Goal: Find specific page/section: Find specific page/section

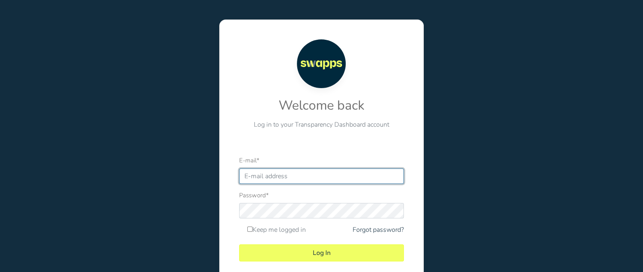
click at [341, 174] on input "E-mail *" at bounding box center [321, 176] width 165 height 15
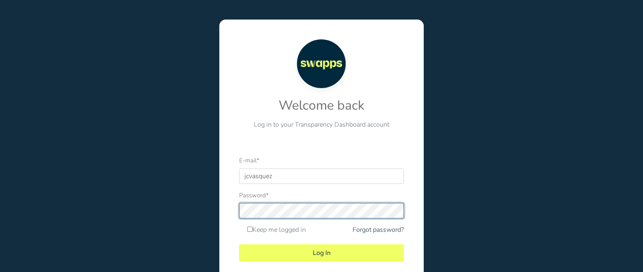
click at [239, 245] on button "Log In" at bounding box center [321, 253] width 165 height 17
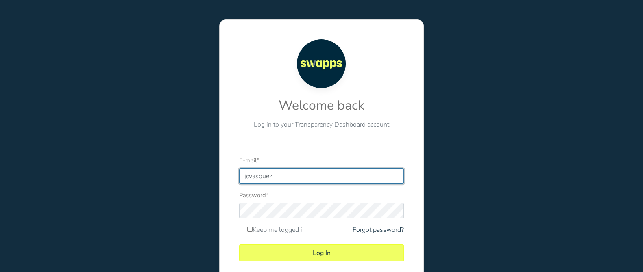
click at [341, 174] on input "jcvasquez" at bounding box center [321, 176] width 165 height 15
type input "JCVASQUEZ@COMFINAGRO.COM.CO"
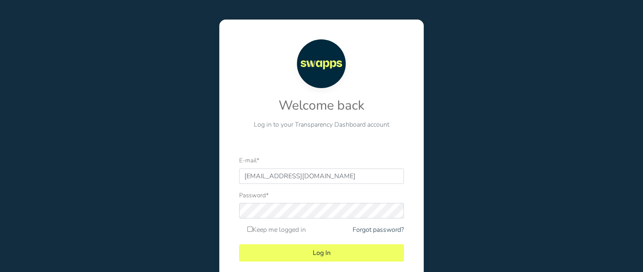
click at [263, 227] on label "Keep me logged in" at bounding box center [276, 230] width 59 height 10
click at [252, 227] on input "Keep me logged in" at bounding box center [249, 229] width 5 height 5
checkbox input "true"
click at [297, 254] on button "Log In" at bounding box center [321, 253] width 165 height 17
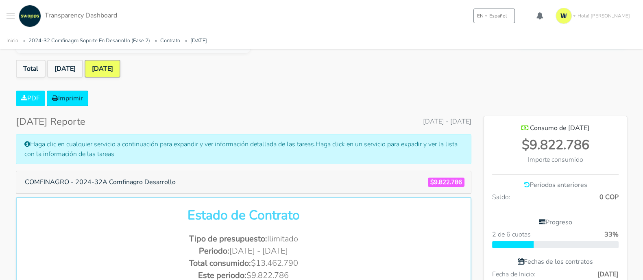
scroll to position [203, 0]
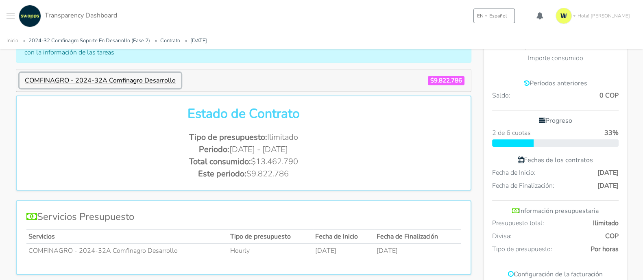
click at [132, 80] on button "COMFINAGRO - 2024-32A Comfinagro Desarrollo" at bounding box center [100, 80] width 161 height 15
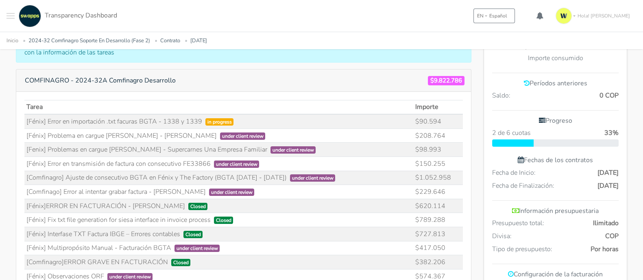
click at [185, 121] on td "[Fénix] Error en importación .txt facuras BGTA - [DATE] y [DATE] in progress" at bounding box center [218, 121] width 389 height 14
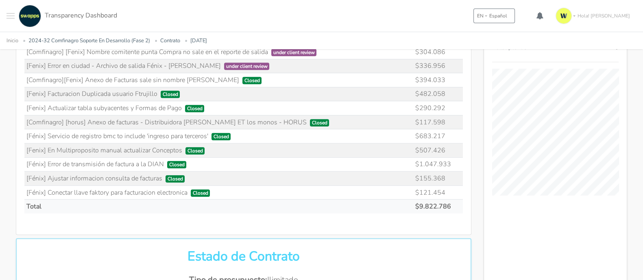
scroll to position [457, 0]
